Goal: Task Accomplishment & Management: Use online tool/utility

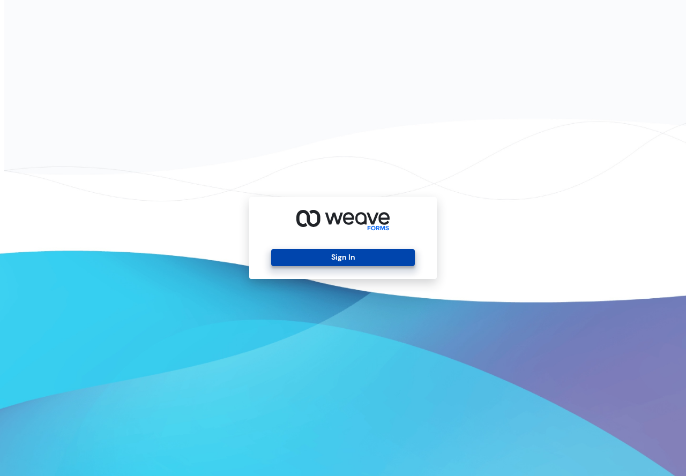
click at [380, 256] on button "Sign In" at bounding box center [342, 257] width 143 height 17
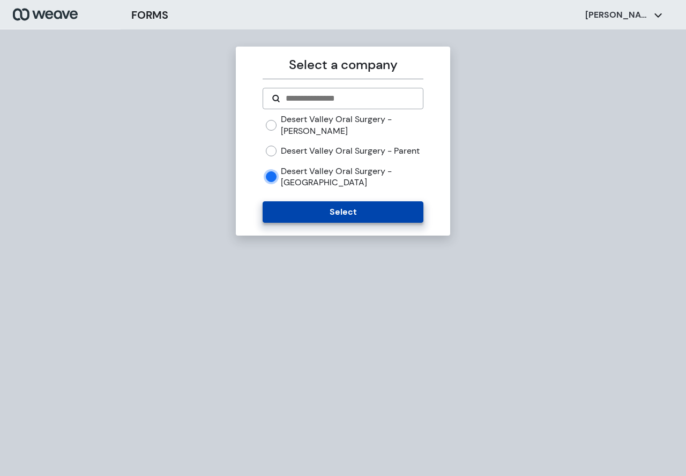
click at [352, 223] on button "Select" at bounding box center [343, 211] width 160 height 21
